Goal: Register for event/course

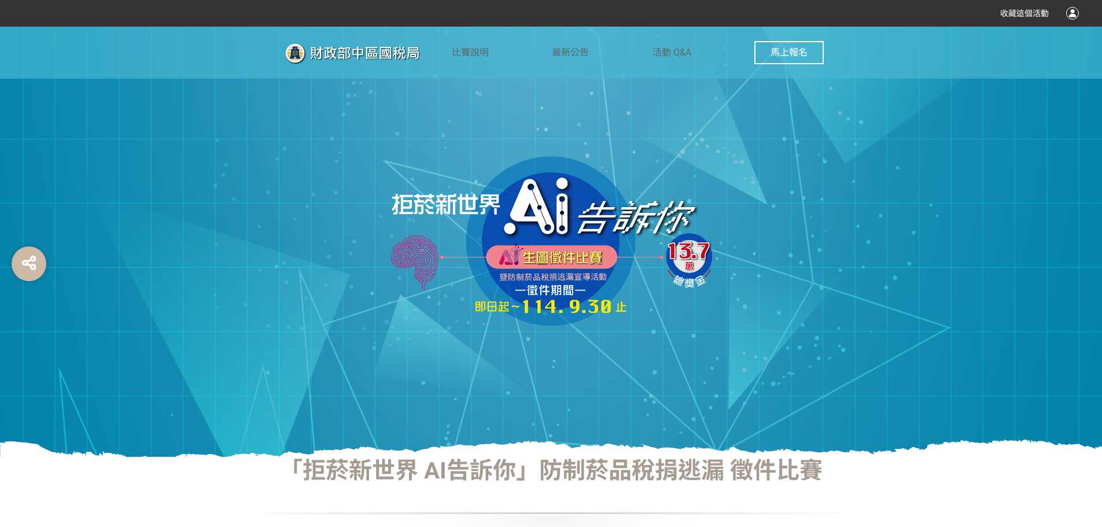
click at [781, 50] on span "馬上報名" at bounding box center [789, 52] width 37 height 11
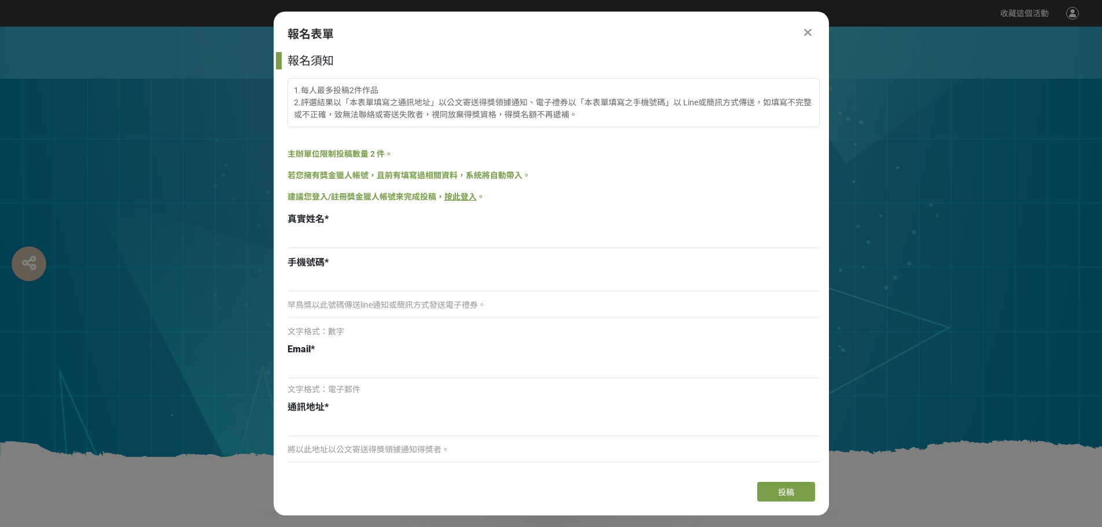
drag, startPoint x: 289, startPoint y: 216, endPoint x: 296, endPoint y: 212, distance: 7.3
click at [292, 214] on span "真實姓名" at bounding box center [306, 219] width 37 height 11
click at [345, 219] on div "真實姓名 *" at bounding box center [554, 219] width 532 height 14
click at [292, 220] on span "真實姓名" at bounding box center [306, 219] width 37 height 11
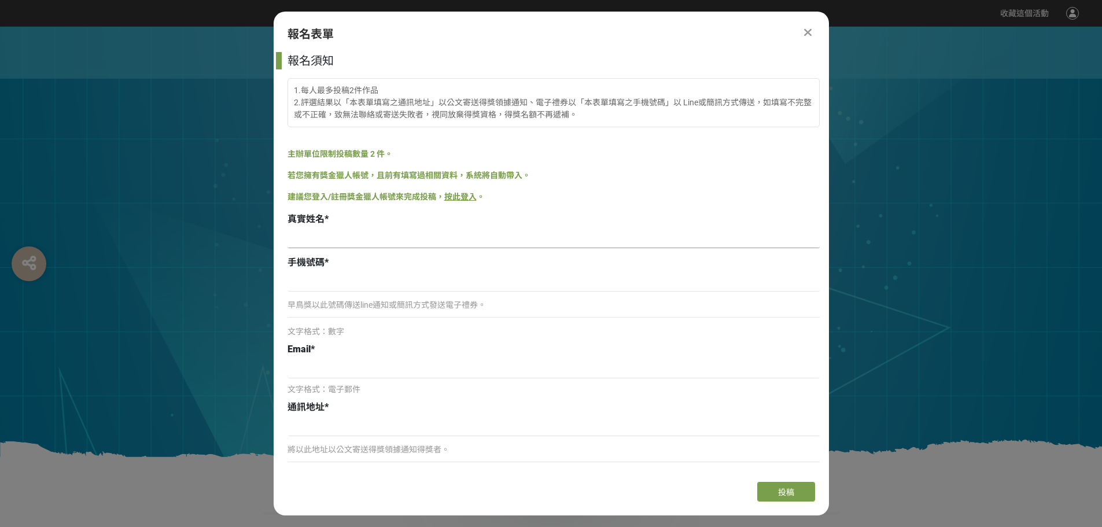
click at [355, 230] on input at bounding box center [554, 239] width 532 height 20
click at [541, 55] on div "報名須知" at bounding box center [554, 60] width 532 height 17
click at [219, 19] on div "收藏這個活動" at bounding box center [551, 13] width 1056 height 21
click at [812, 30] on div at bounding box center [808, 32] width 14 height 14
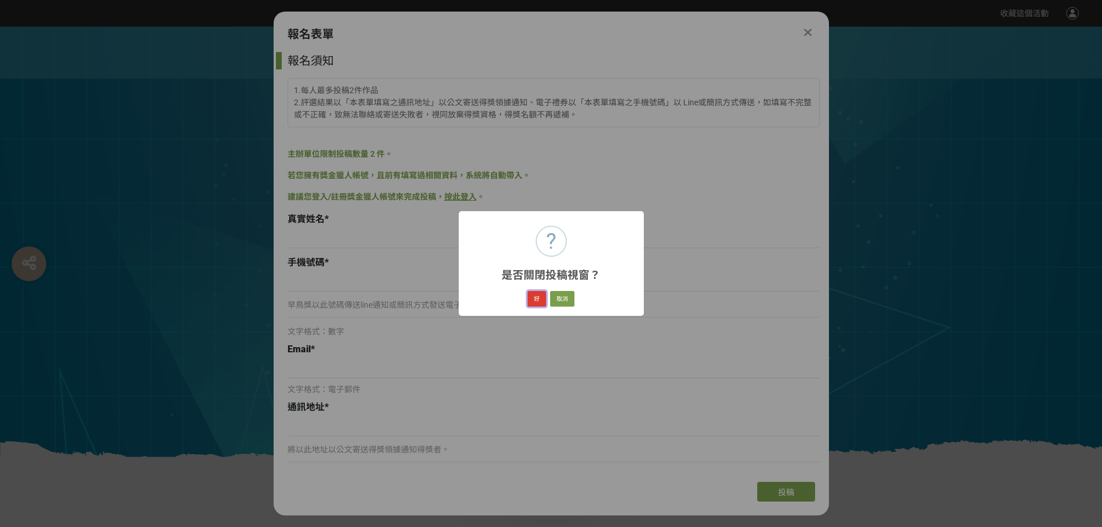
click at [540, 299] on button "好" at bounding box center [537, 299] width 19 height 16
